Goal: Transaction & Acquisition: Purchase product/service

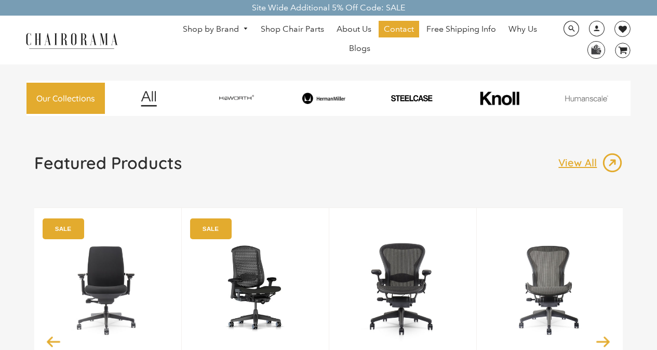
click at [355, 347] on img at bounding box center [402, 288] width 105 height 130
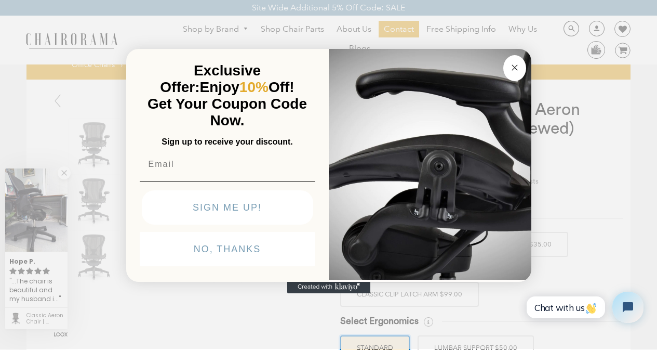
click at [160, 224] on button "SIGN ME UP!" at bounding box center [227, 207] width 171 height 34
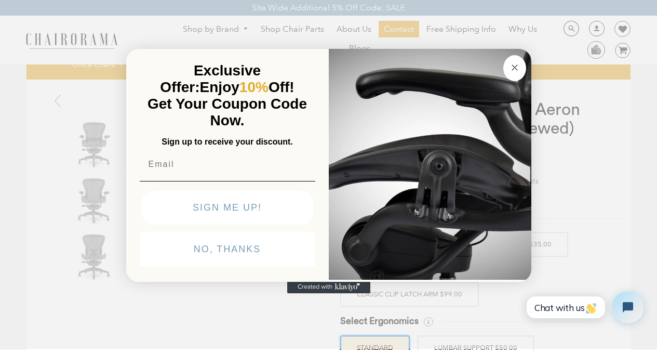
click at [140, 181] on img "POPUP Form" at bounding box center [228, 181] width 176 height 1
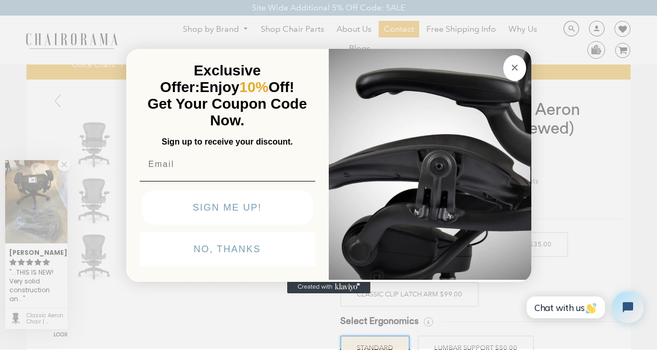
click at [503, 55] on button "Close dialog" at bounding box center [514, 68] width 23 height 26
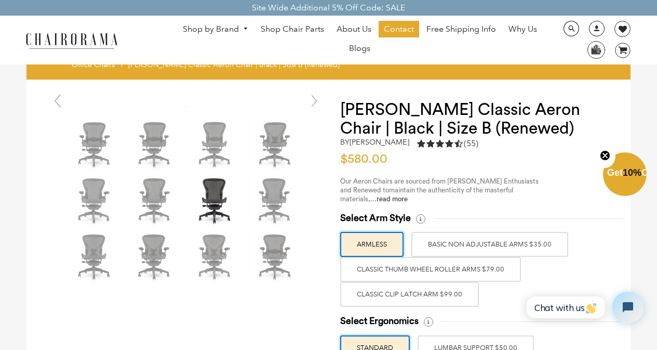
click at [65, 92] on link at bounding box center [57, 100] width 21 height 21
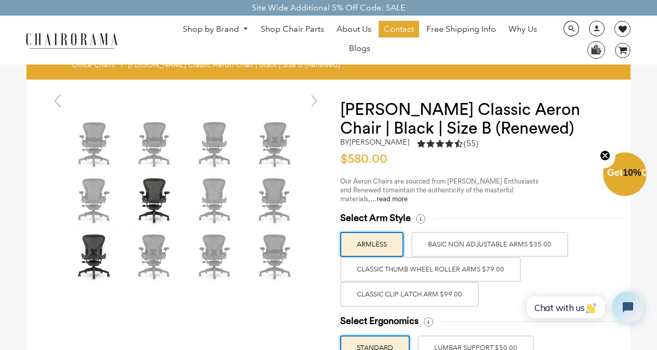
click at [76, 239] on img at bounding box center [95, 257] width 52 height 52
click at [69, 231] on link at bounding box center [96, 257] width 54 height 52
